Goal: Task Accomplishment & Management: Complete application form

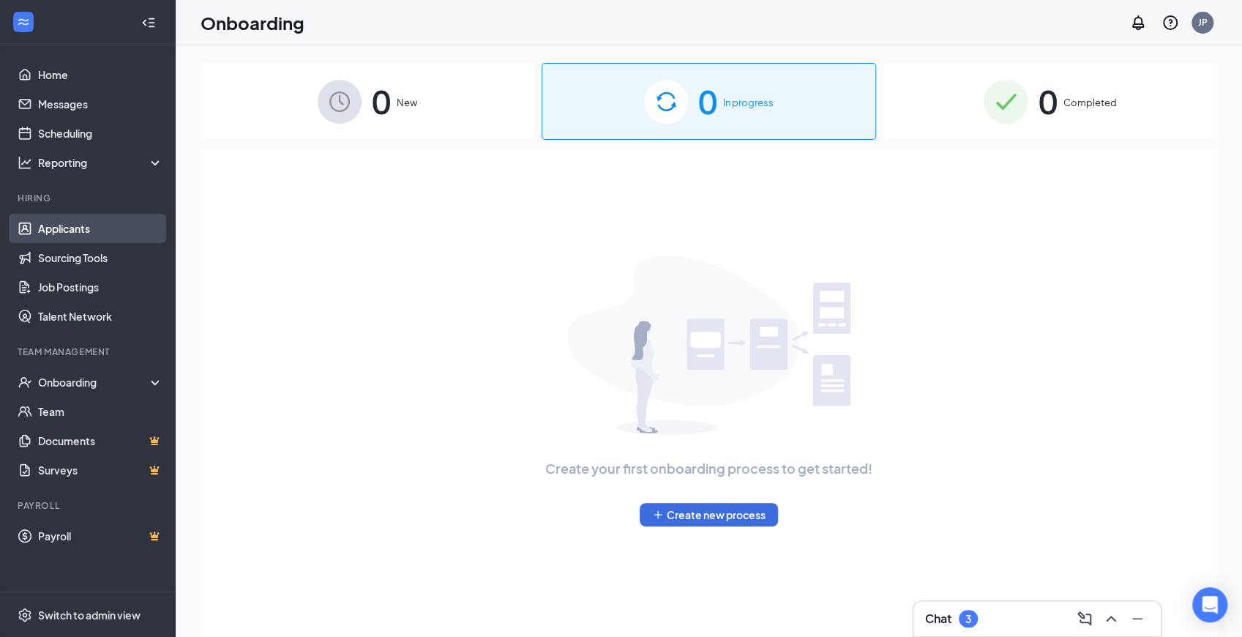
click at [136, 224] on link "Applicants" at bounding box center [100, 228] width 125 height 29
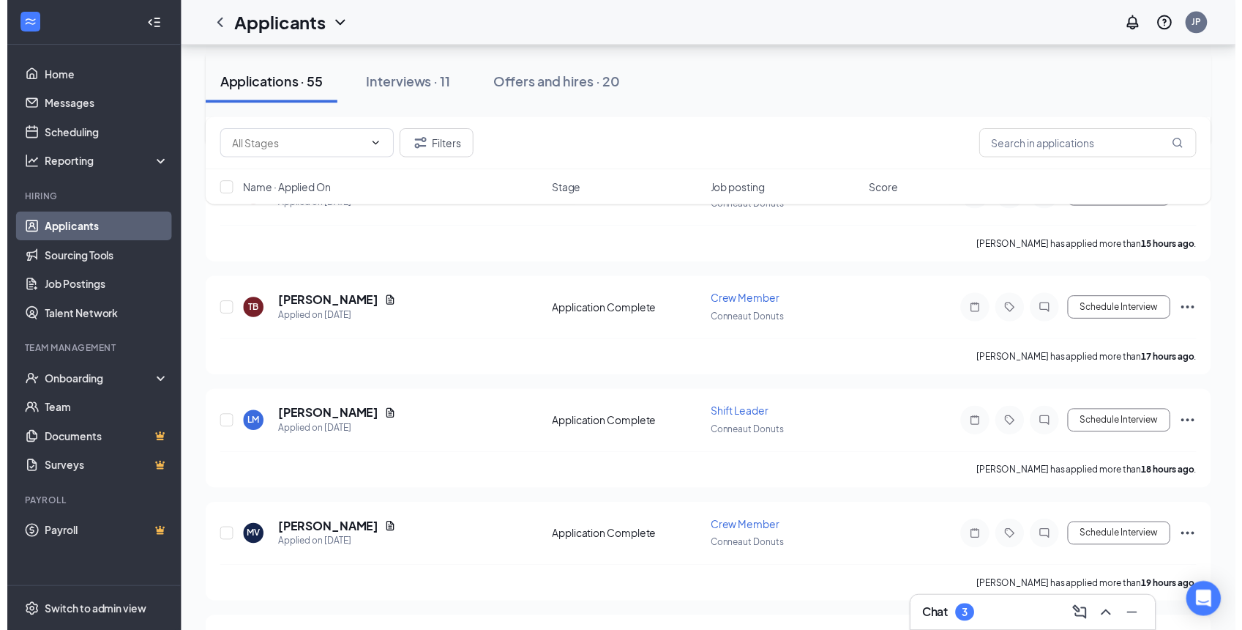
scroll to position [586, 0]
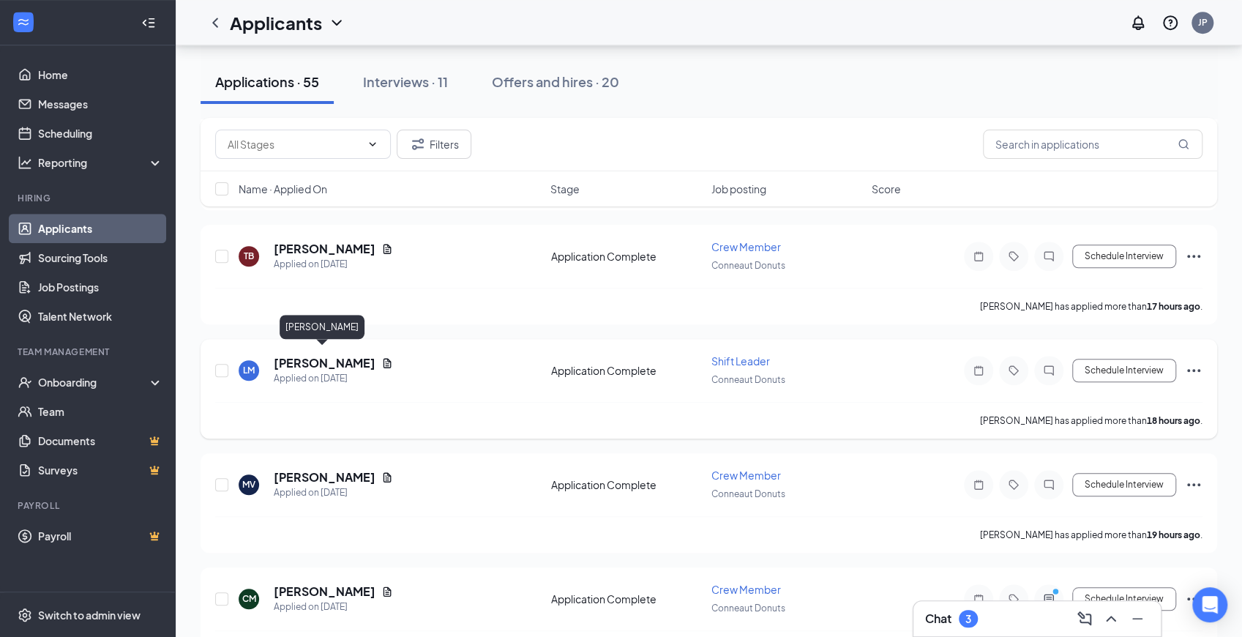
click at [320, 359] on h5 "[PERSON_NAME]" at bounding box center [325, 363] width 102 height 16
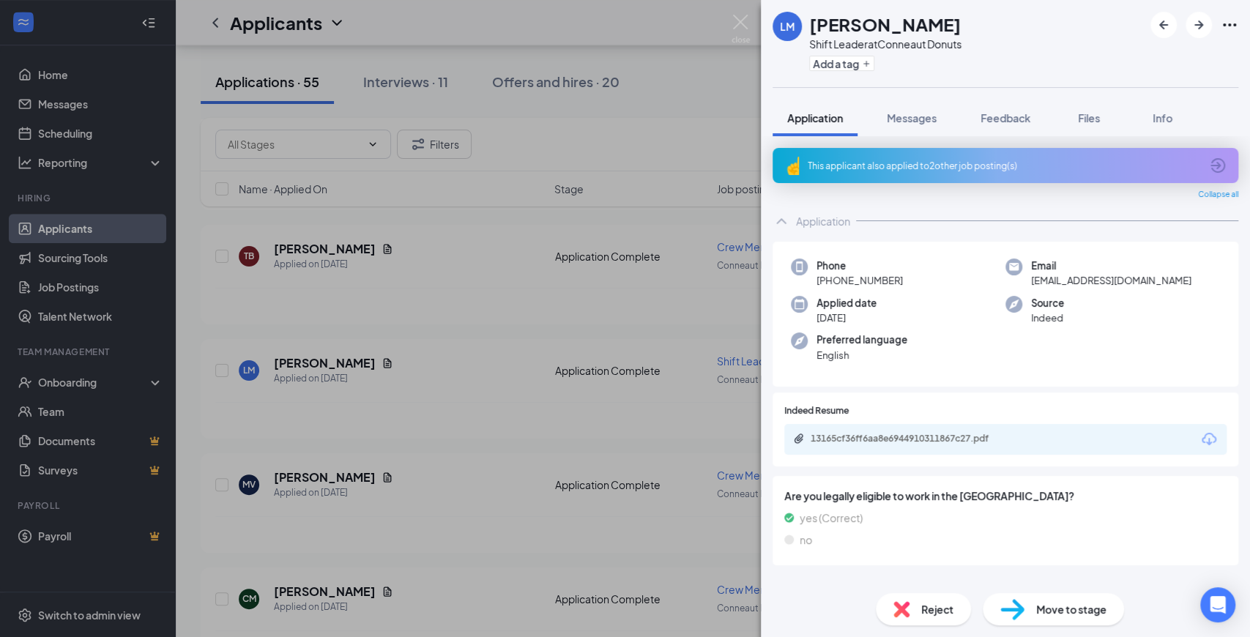
click at [882, 448] on div "13165cf36ff6aa8e6944910311867c27.pdf" at bounding box center [1005, 439] width 442 height 31
click at [876, 439] on div "13165cf36ff6aa8e6944910311867c27.pdf" at bounding box center [912, 439] width 205 height 12
drag, startPoint x: 978, startPoint y: 521, endPoint x: 1012, endPoint y: 542, distance: 39.4
drag, startPoint x: 1012, startPoint y: 542, endPoint x: 1043, endPoint y: 614, distance: 78.4
click at [1044, 614] on span "Move to stage" at bounding box center [1071, 609] width 70 height 16
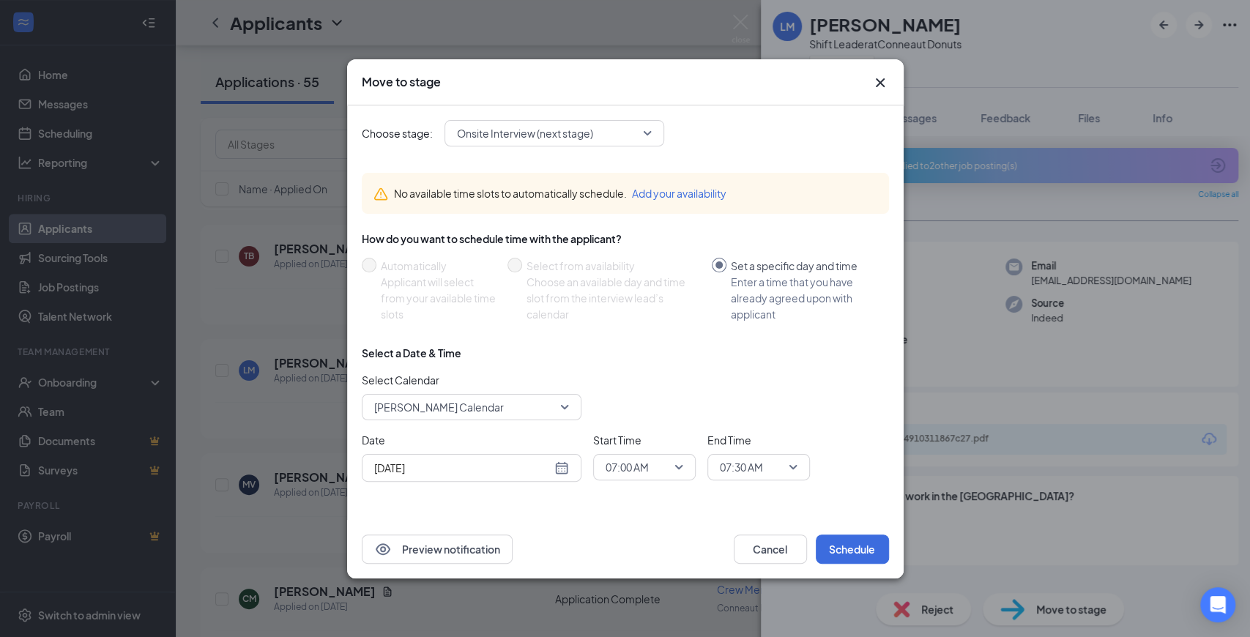
click at [574, 133] on span "Onsite Interview (next stage)" at bounding box center [525, 133] width 136 height 22
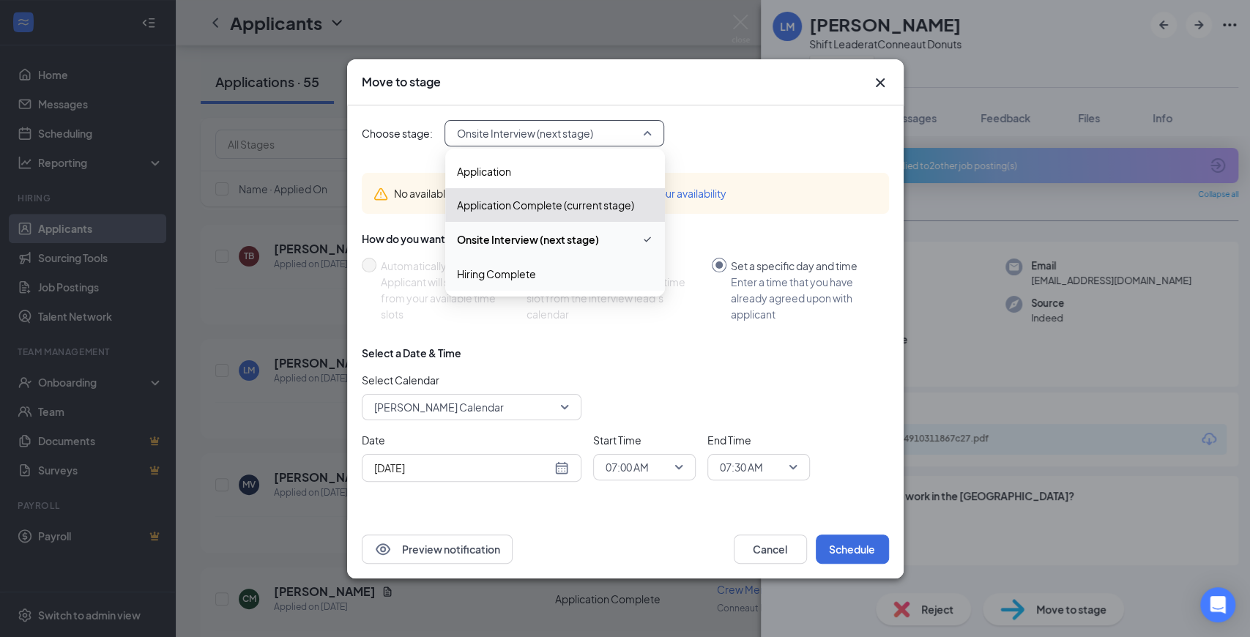
click at [572, 286] on div "Hiring Complete" at bounding box center [555, 274] width 220 height 34
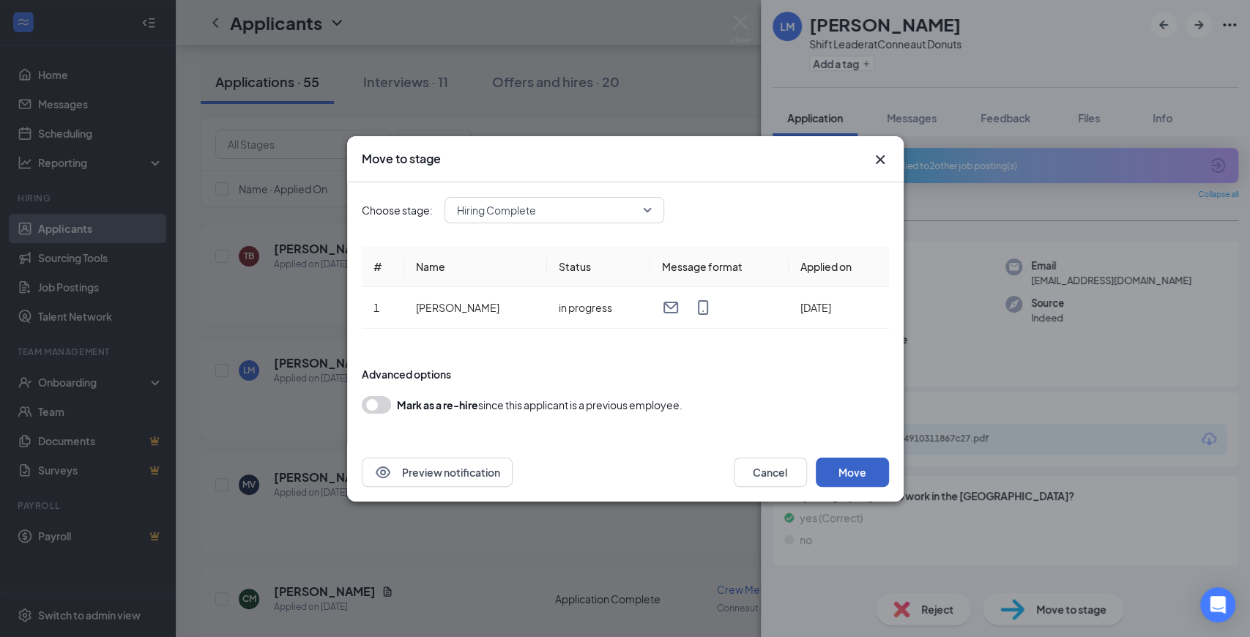
click at [866, 482] on button "Move" at bounding box center [852, 472] width 73 height 29
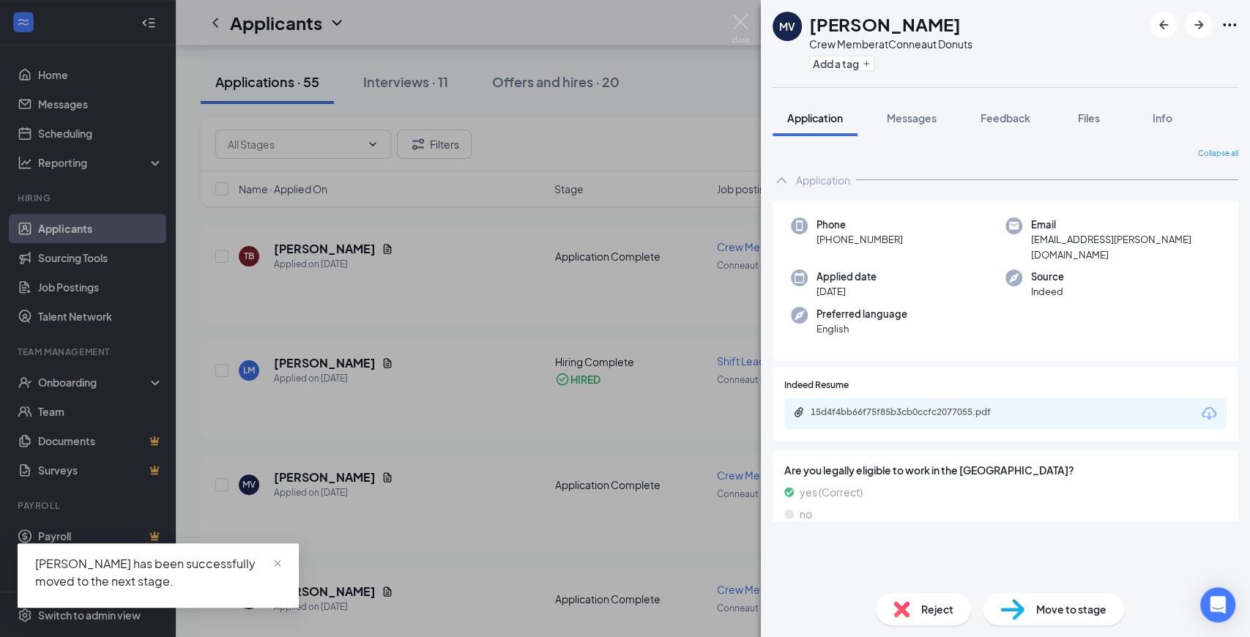
drag, startPoint x: 113, startPoint y: 310, endPoint x: 91, endPoint y: 400, distance: 92.7
click at [113, 315] on div "MV [PERSON_NAME] Crew Member at Conneaut Donuts Add a tag Application Messages …" at bounding box center [625, 318] width 1250 height 637
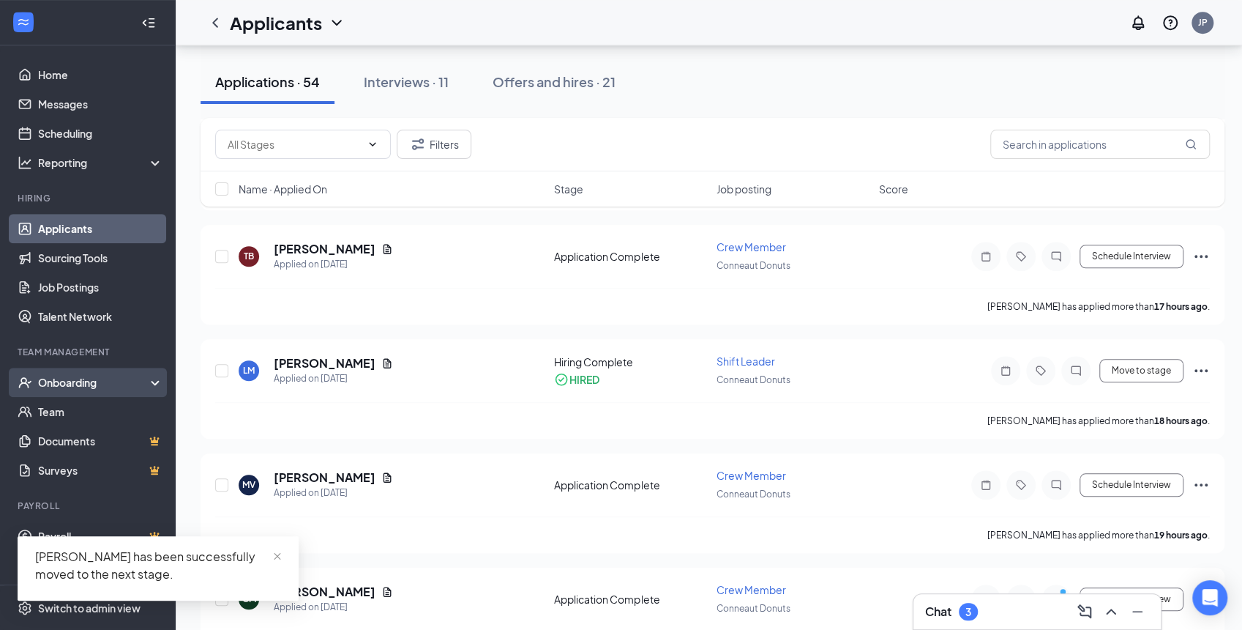
drag, startPoint x: 107, startPoint y: 384, endPoint x: 132, endPoint y: 395, distance: 27.5
click at [108, 384] on div "Onboarding" at bounding box center [94, 382] width 113 height 15
drag, startPoint x: 130, startPoint y: 420, endPoint x: 142, endPoint y: 420, distance: 11.7
click at [130, 420] on link "Overview" at bounding box center [100, 411] width 125 height 29
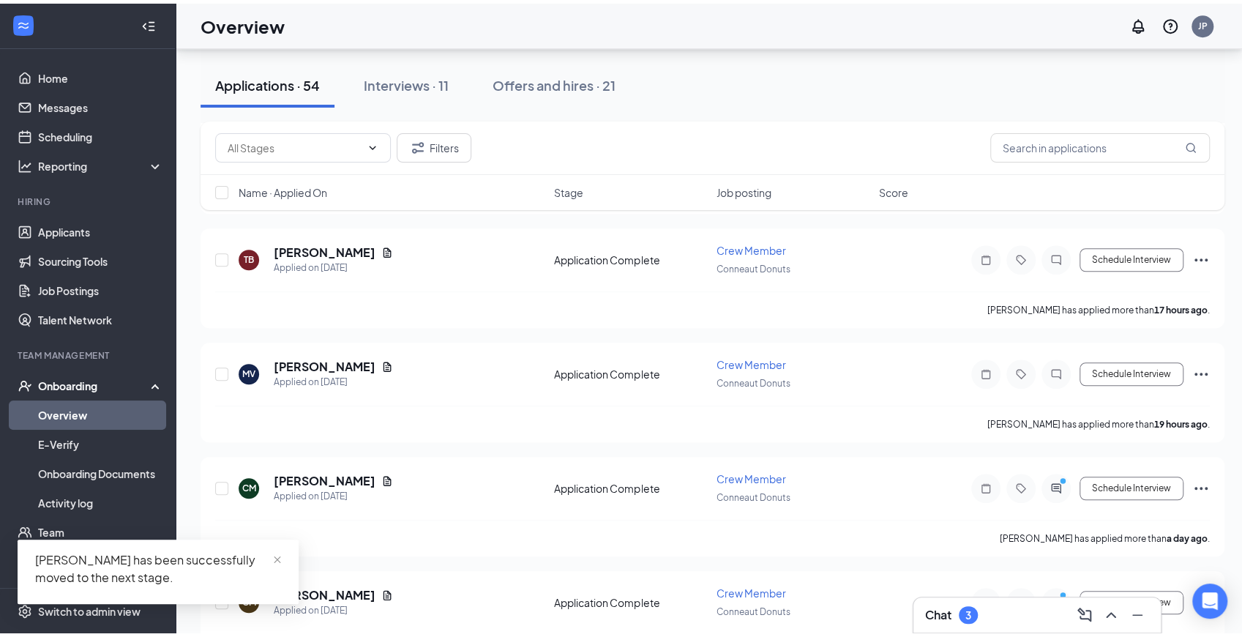
scroll to position [66, 0]
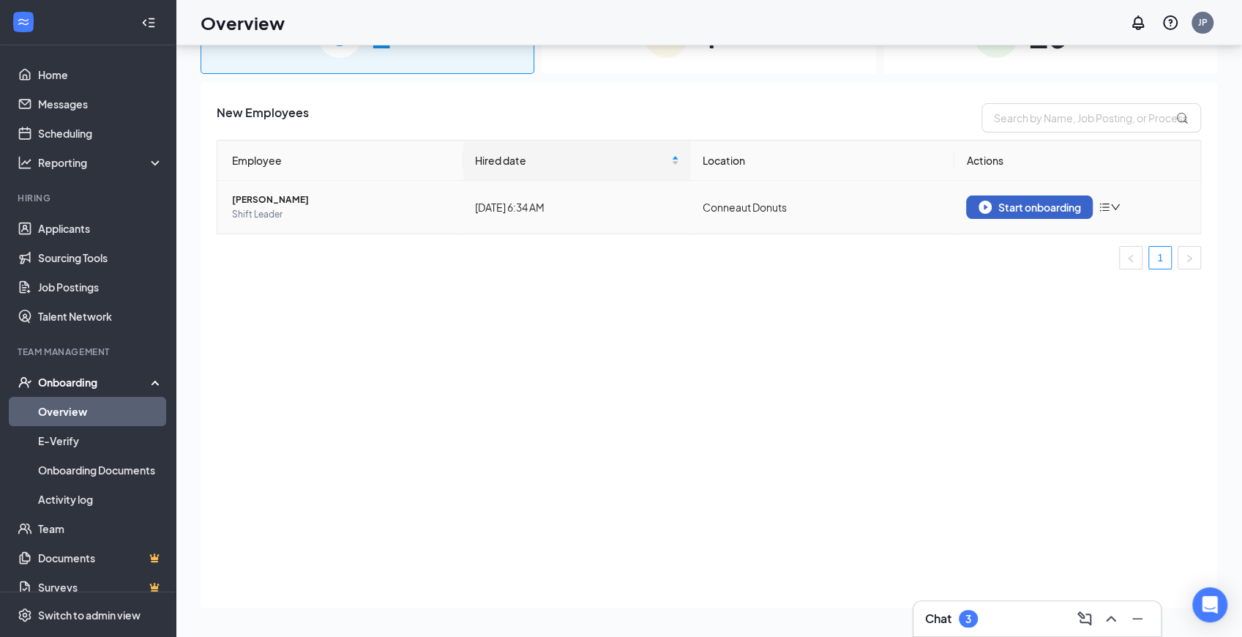
click at [1032, 206] on div "Start onboarding" at bounding box center [1030, 207] width 102 height 13
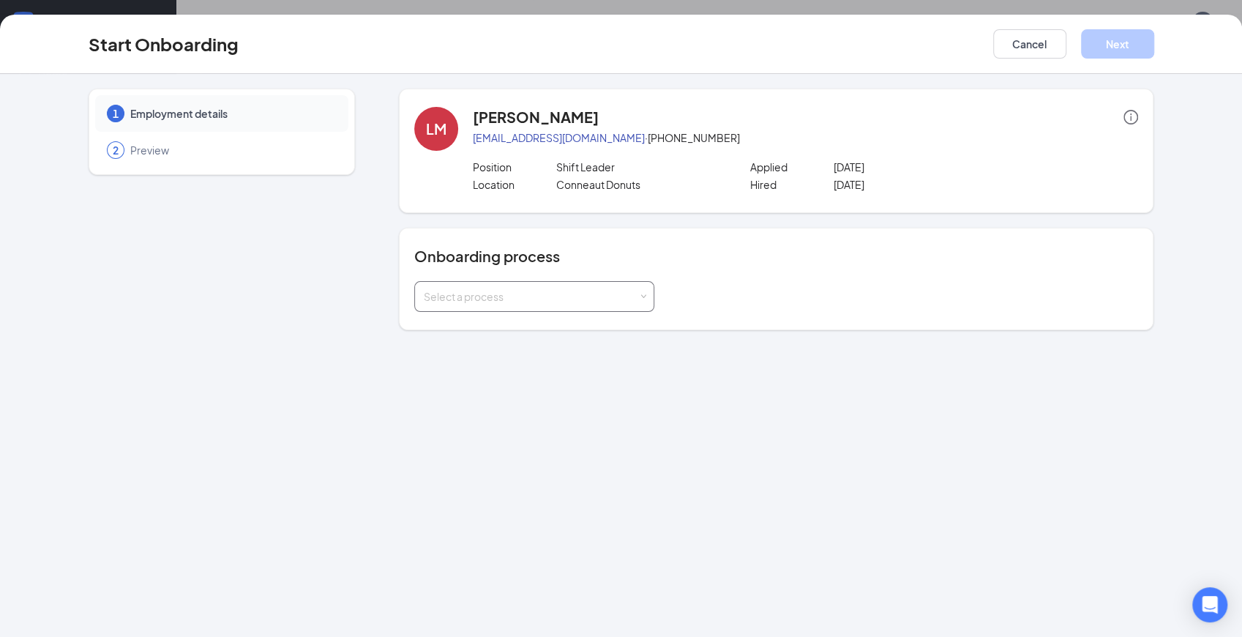
click at [526, 305] on div "Select a process" at bounding box center [534, 296] width 221 height 29
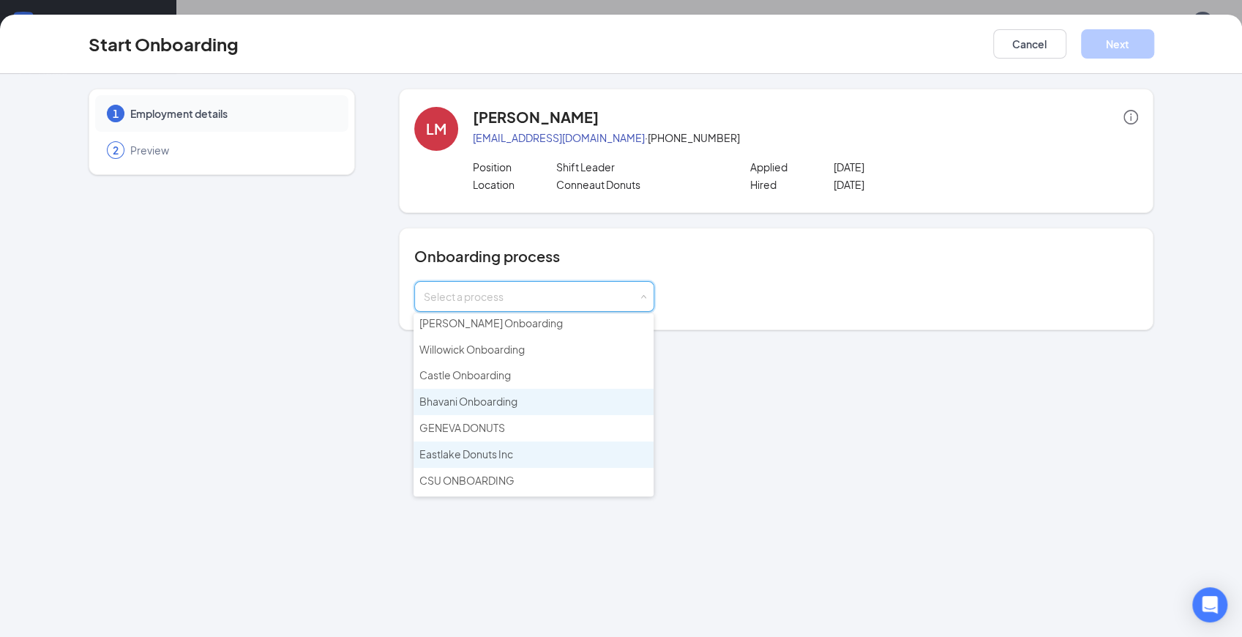
scroll to position [217, 0]
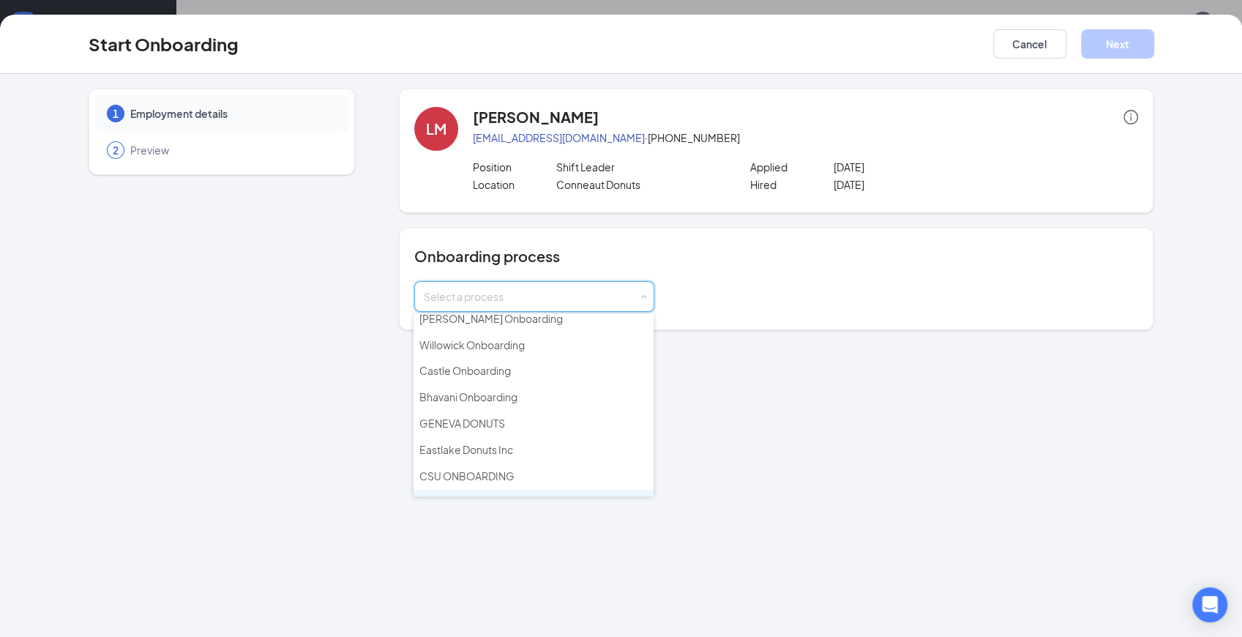
click at [480, 490] on li "Conneaut" at bounding box center [534, 503] width 240 height 26
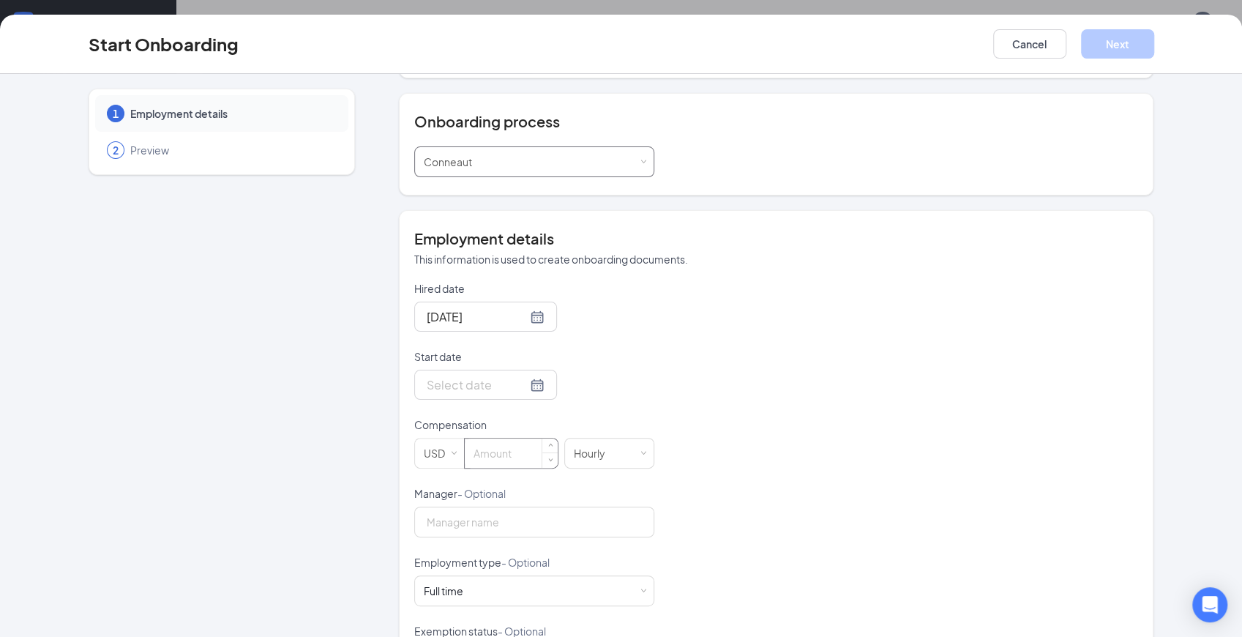
scroll to position [146, 0]
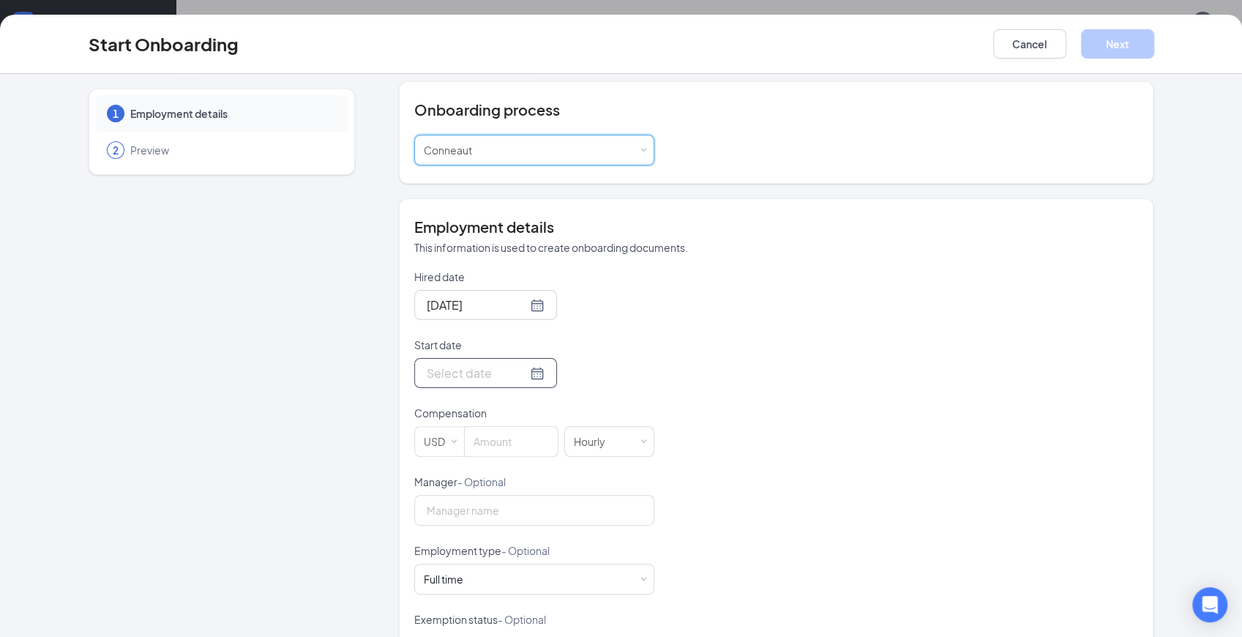
click at [514, 365] on div at bounding box center [486, 373] width 118 height 18
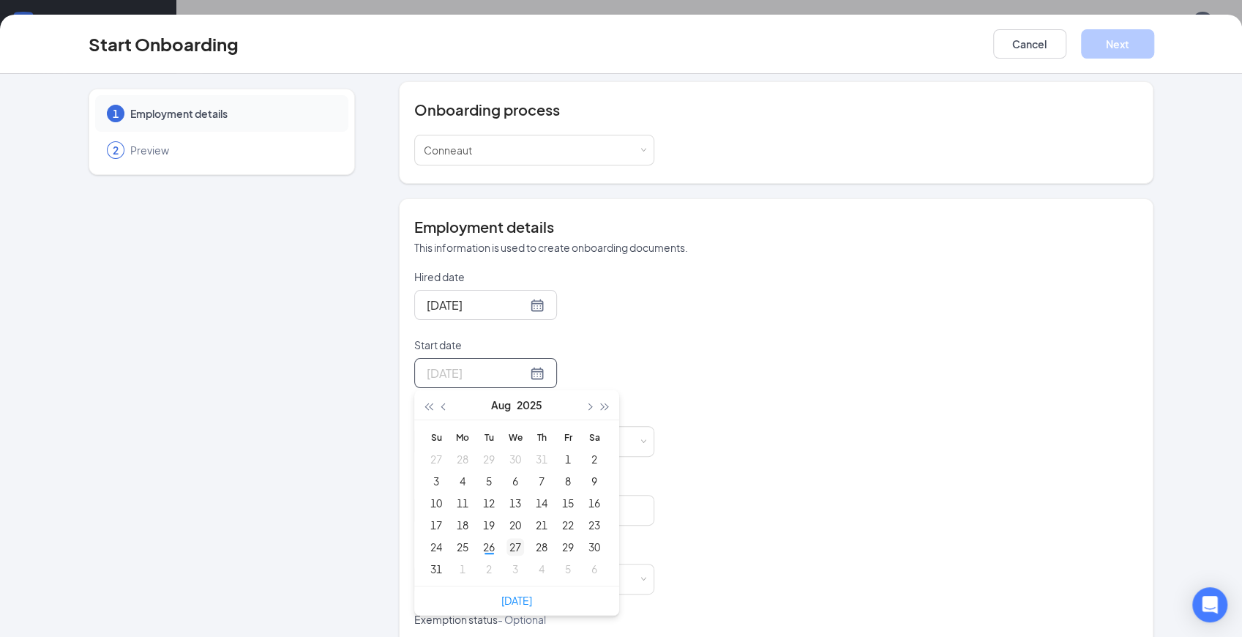
type input "[DATE]"
click at [507, 545] on div "27" at bounding box center [516, 547] width 18 height 18
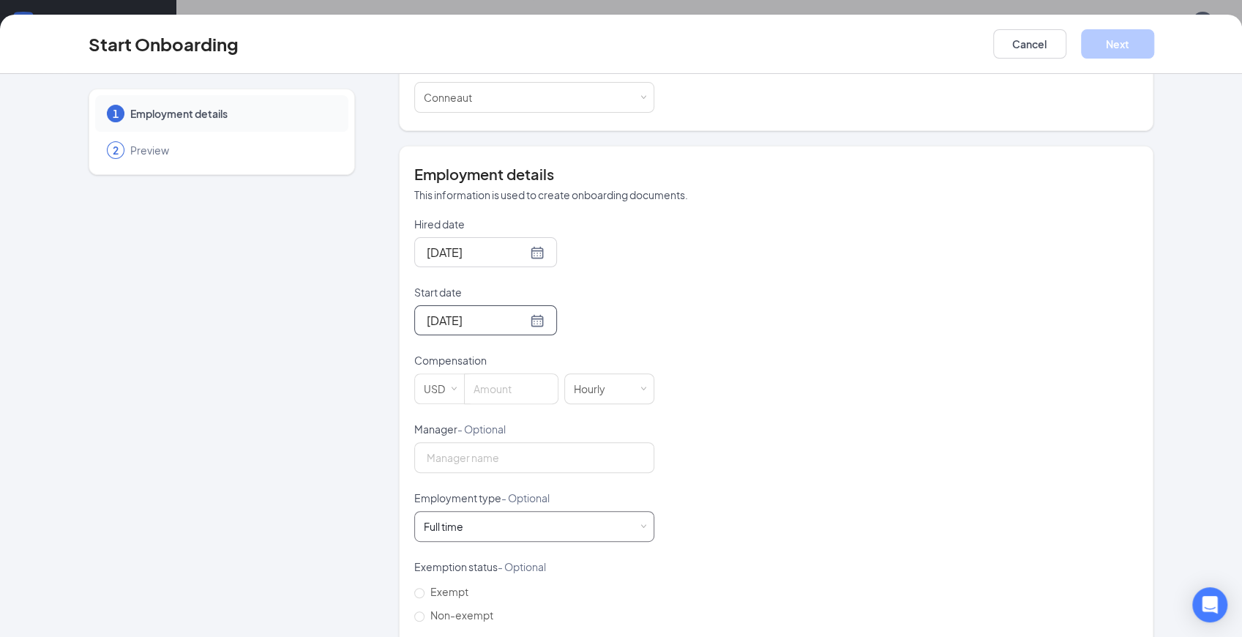
scroll to position [288, 0]
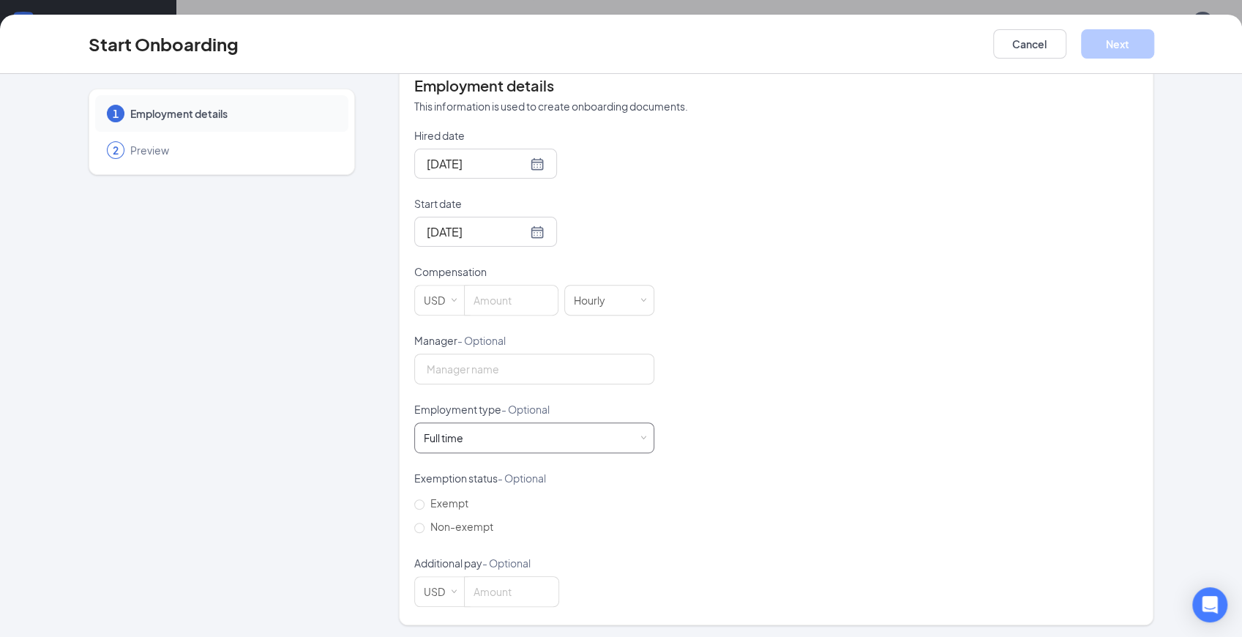
click at [505, 433] on div "Full time Works 30+ hours per week and is reasonably expected to work" at bounding box center [534, 437] width 221 height 29
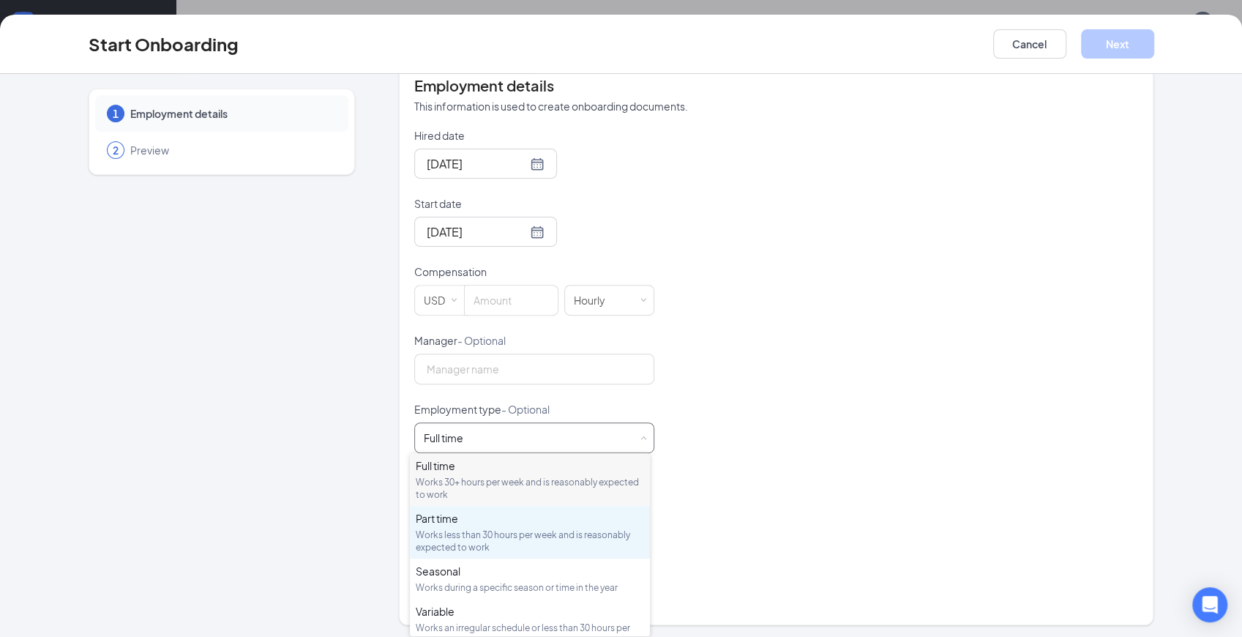
click at [499, 537] on div "Works less than 30 hours per week and is reasonably expected to work" at bounding box center [530, 541] width 228 height 25
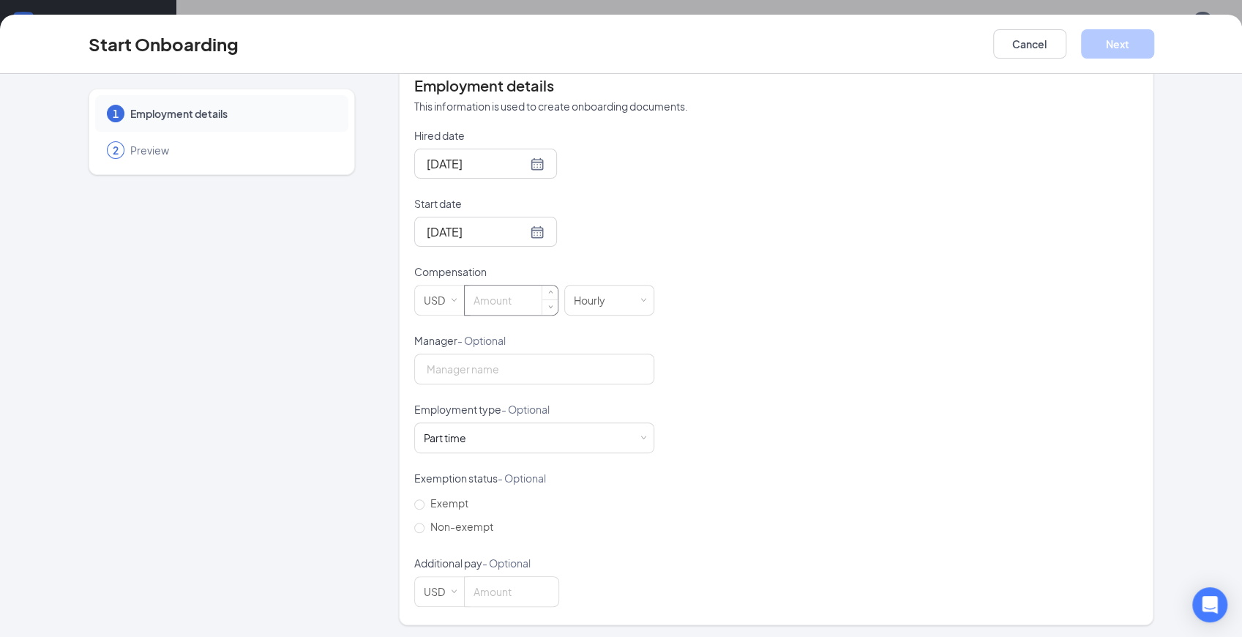
click at [525, 297] on input at bounding box center [511, 300] width 93 height 29
type input "11"
click at [1117, 41] on button "Next" at bounding box center [1117, 43] width 73 height 29
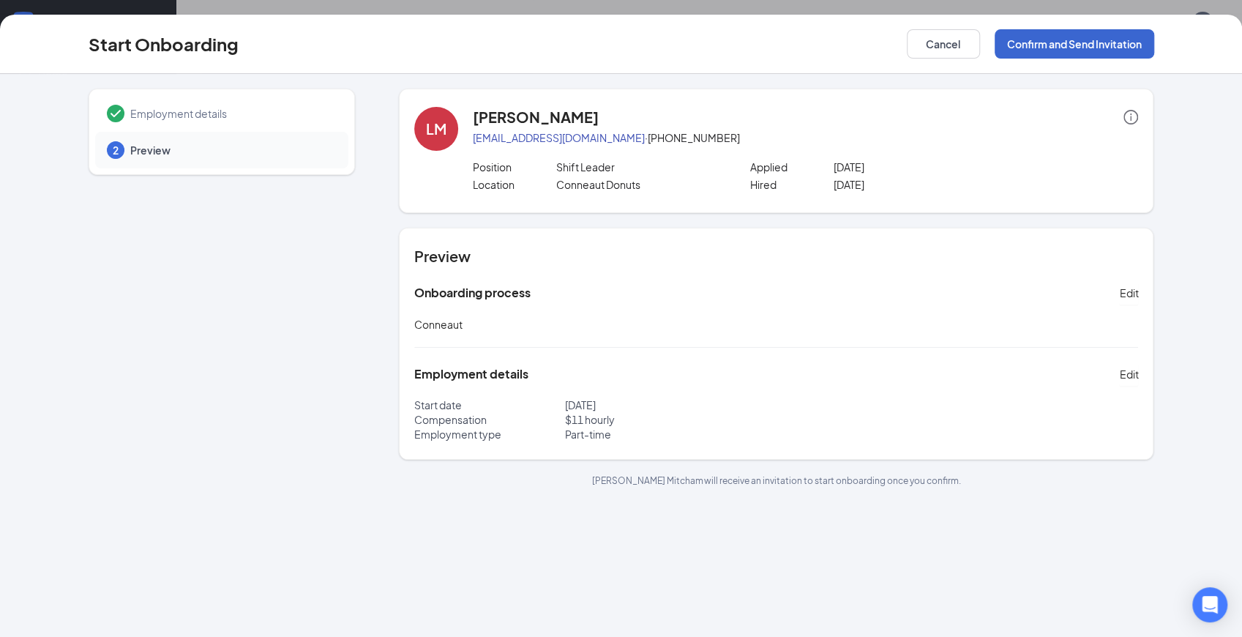
scroll to position [0, 0]
click at [1081, 50] on button "Confirm and Send Invitation" at bounding box center [1075, 43] width 160 height 29
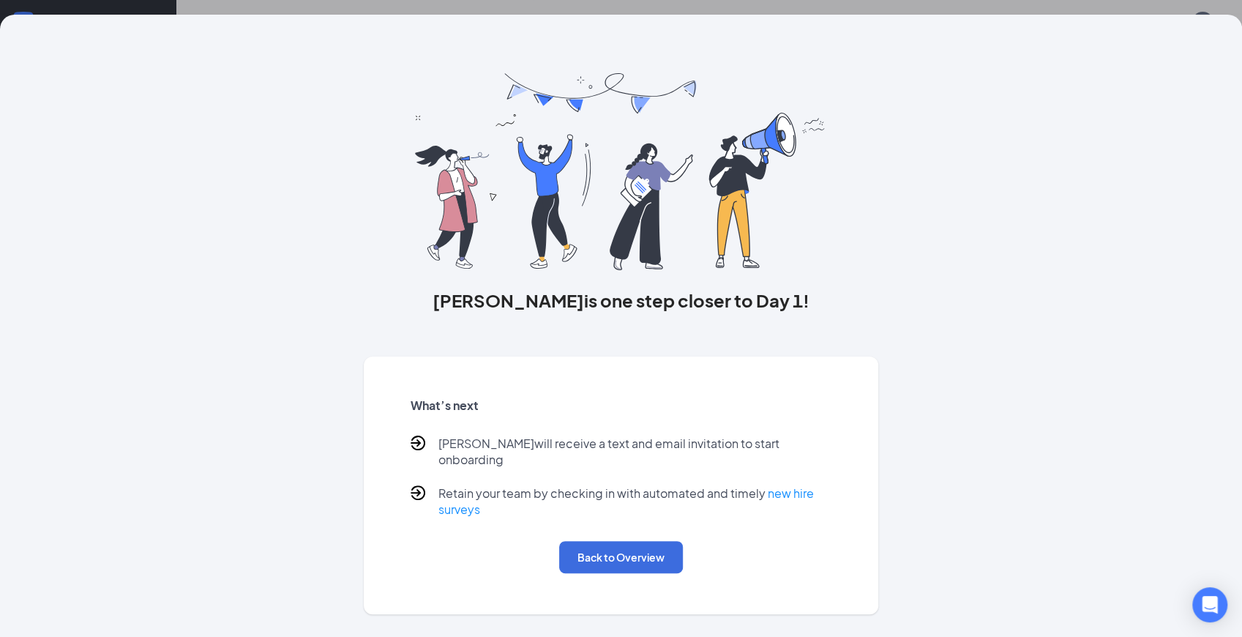
drag, startPoint x: 879, startPoint y: 209, endPoint x: 753, endPoint y: 338, distance: 180.2
drag, startPoint x: 753, startPoint y: 338, endPoint x: 637, endPoint y: 542, distance: 234.1
click at [637, 542] on button "Back to Overview" at bounding box center [621, 557] width 124 height 32
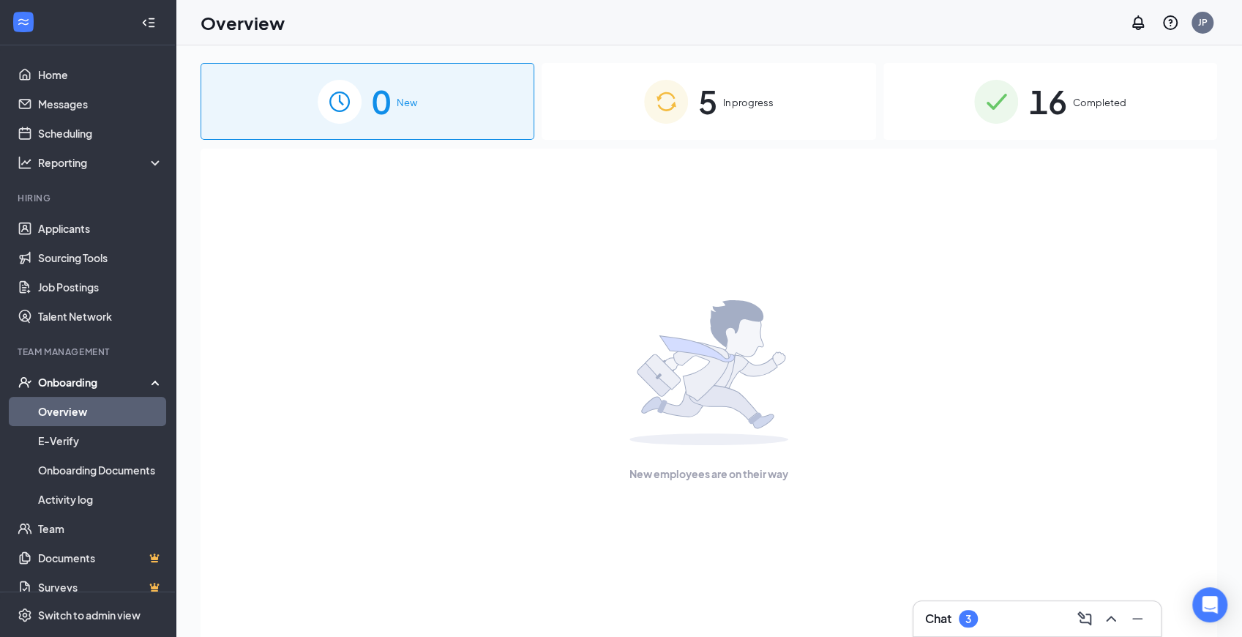
click at [720, 123] on div "5 In progress" at bounding box center [709, 101] width 334 height 77
